Goal: Navigation & Orientation: Go to known website

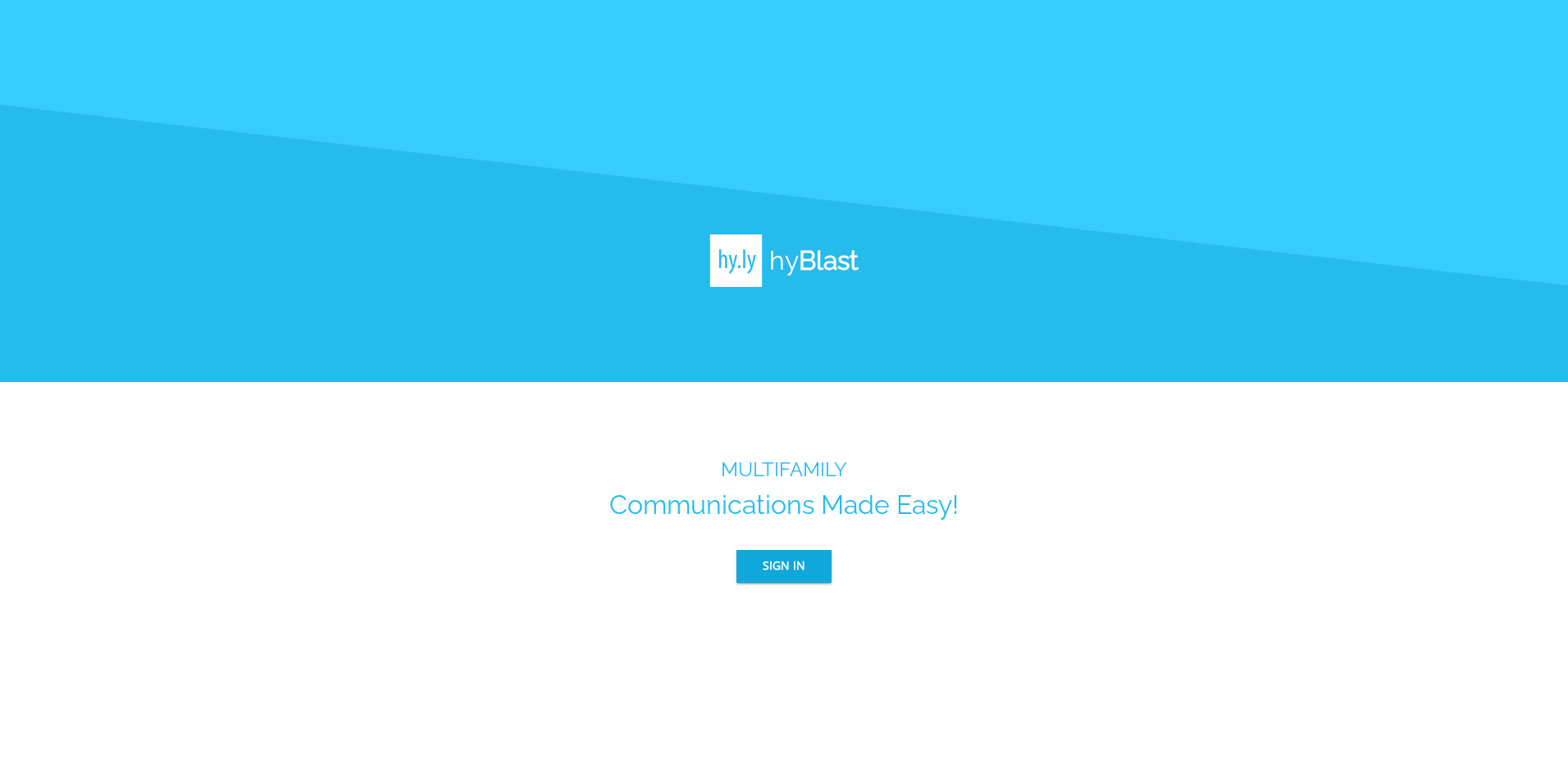
click at [791, 577] on button "Sign In" at bounding box center [784, 567] width 95 height 33
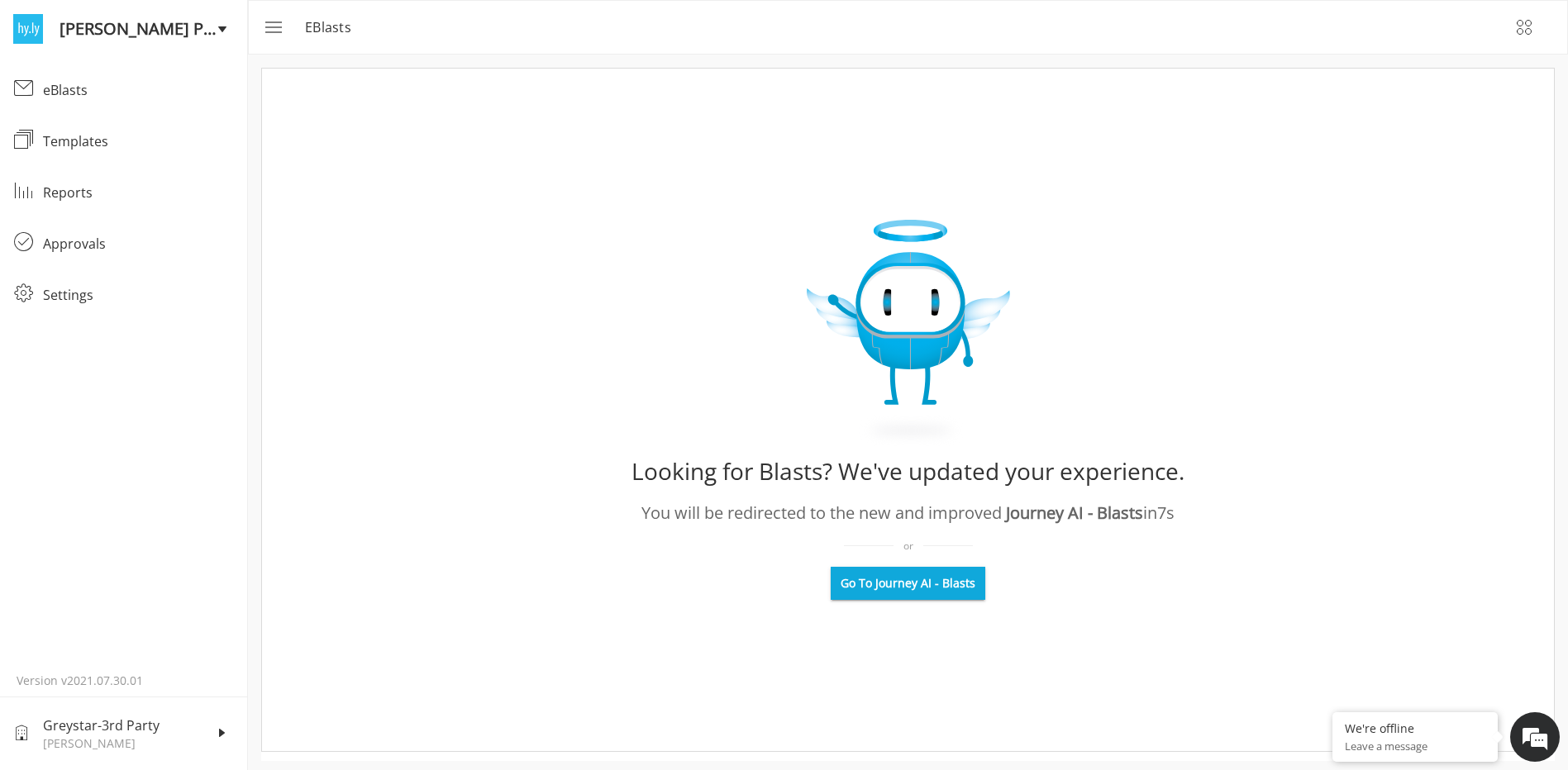
click at [895, 584] on span "Go To Journey AI - Blasts" at bounding box center [907, 584] width 135 height 17
